Goal: Information Seeking & Learning: Learn about a topic

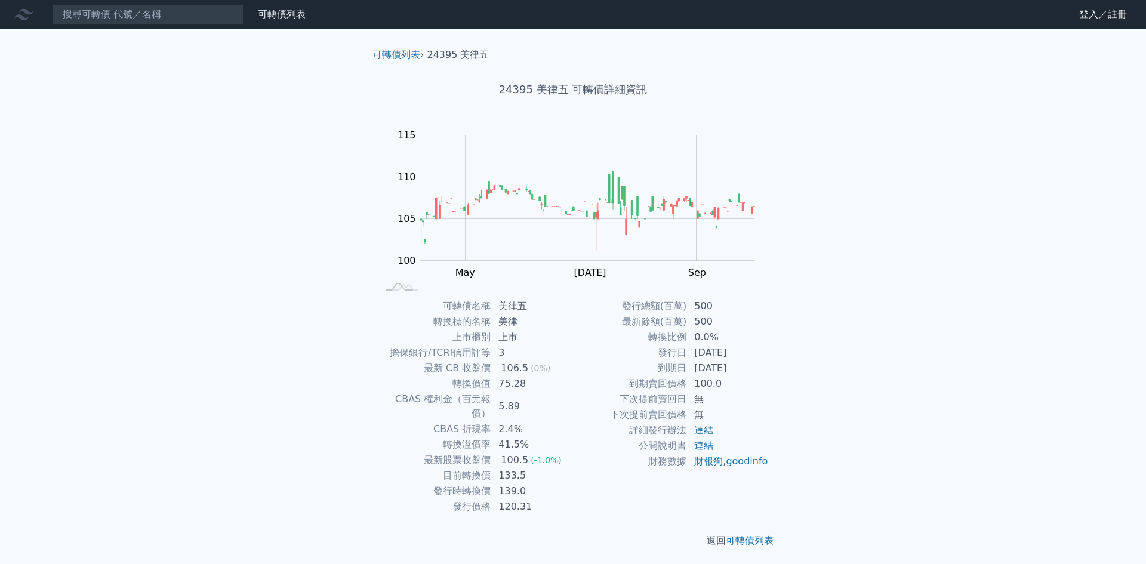
click at [816, 360] on div "可轉債列表 財務數據 可轉債列表 財務數據 登入／註冊 登入／註冊 可轉債列表 › 24395 美律五 24395 美律五 可轉債詳細資訊 Zoom Out …" at bounding box center [573, 283] width 1146 height 567
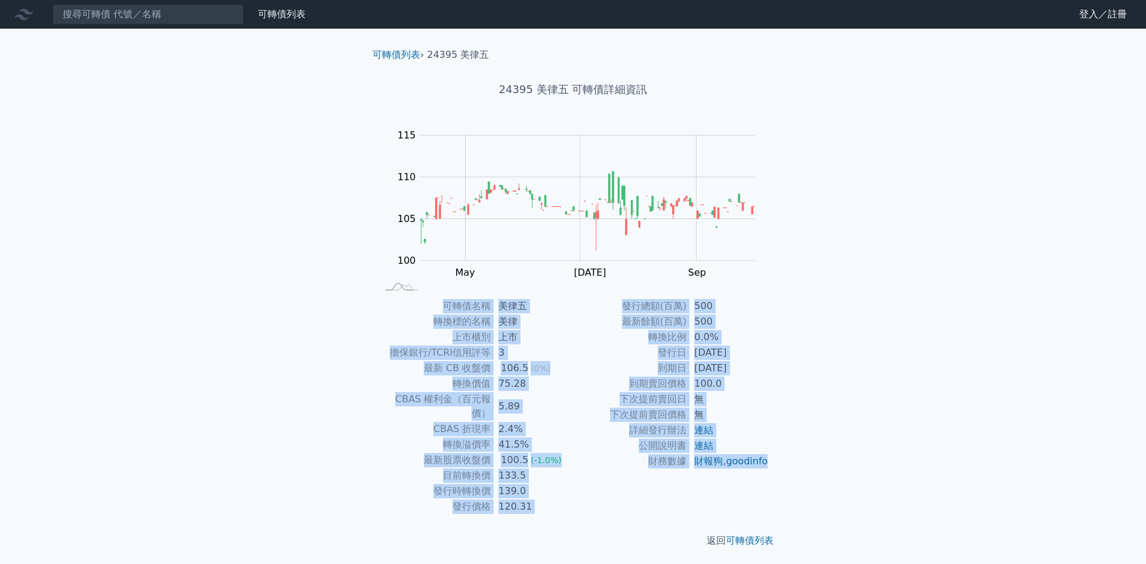
drag, startPoint x: 441, startPoint y: 301, endPoint x: 767, endPoint y: 473, distance: 368.6
click at [767, 473] on div "可轉債名稱 美律五 轉換標的名稱 美律 上市櫃別 上市 擔保銀行/TCRI信用評等 3 最新 CB 收盤價 106.5 (0%) 轉換價值 75.28 CBA…" at bounding box center [573, 406] width 420 height 216
copy div "可轉債名稱 美律五 轉換標的名稱 美律 上市櫃別 上市 擔保銀行/TCRI信用評等 3 最新 CB 收盤價 106.5 (0%) 轉換價值 75.28 CBA…"
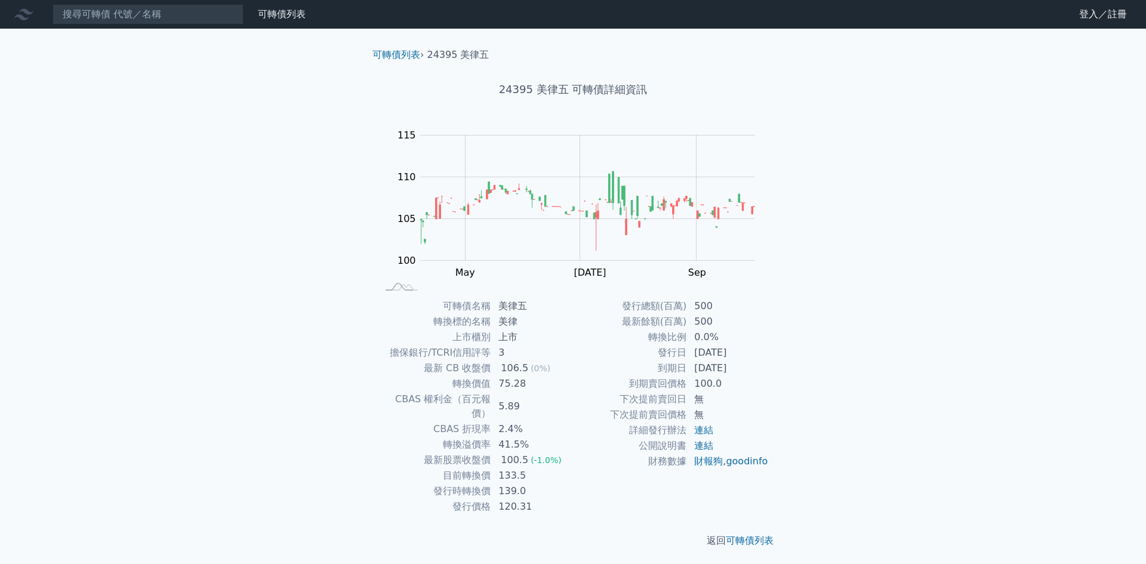
click at [897, 322] on div "可轉債列表 財務數據 可轉債列表 財務數據 登入／註冊 登入／註冊 可轉債列表 › 24395 美律五 24395 美律五 可轉債詳細資訊 Zoom Out …" at bounding box center [573, 283] width 1146 height 567
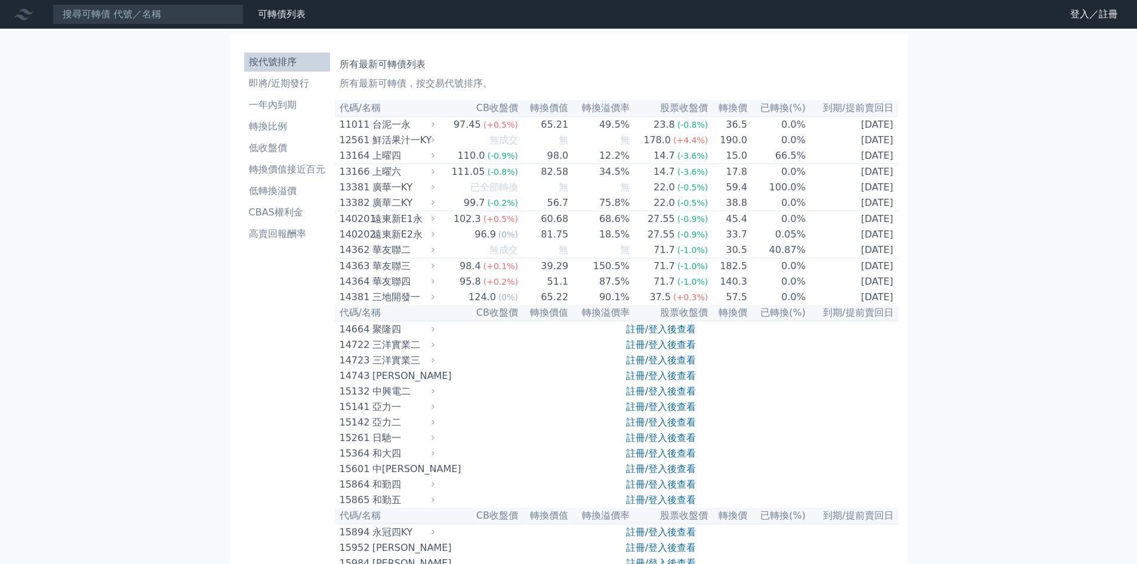
drag, startPoint x: 912, startPoint y: 312, endPoint x: 341, endPoint y: 107, distance: 605.9
copy table
drag, startPoint x: 292, startPoint y: 306, endPoint x: 292, endPoint y: 300, distance: 6.6
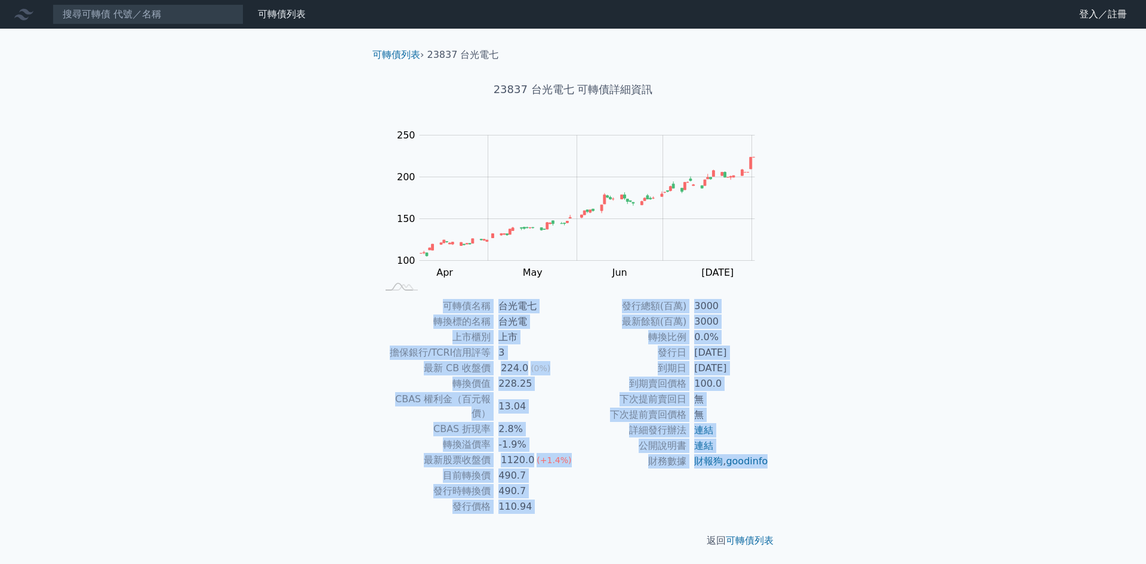
copy div "lorem ipsu dolors ame cons ad elit/SEDDoeiu 7 te IN utl 990.0 (2%) etdo 520.93 …"
drag, startPoint x: 475, startPoint y: 309, endPoint x: 749, endPoint y: 471, distance: 318.1
click at [749, 471] on div "可轉債列表 › 23837 台光電七 23837 台光電七 可轉債詳細資訊 Zoom Out 100 60 80 100 120 140 300 250 20…" at bounding box center [573, 298] width 420 height 538
